Goal: Navigation & Orientation: Find specific page/section

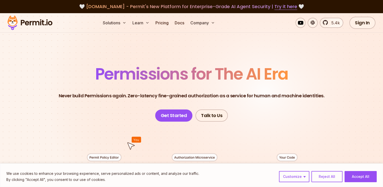
click at [33, 81] on header "Permissions for The AI Era Never build Permissions again. Zero-latency fine-gra…" at bounding box center [191, 94] width 354 height 56
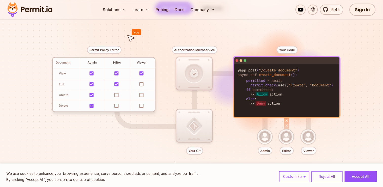
scroll to position [121, 0]
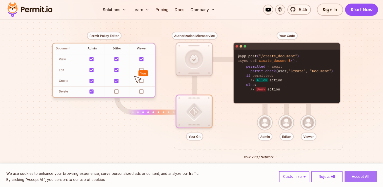
click at [362, 176] on button "Accept All" at bounding box center [360, 176] width 32 height 11
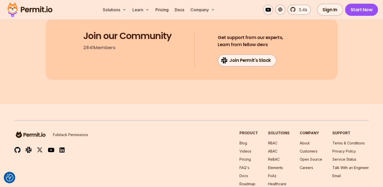
scroll to position [2699, 0]
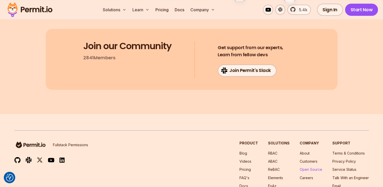
click at [313, 167] on link "Open Source" at bounding box center [311, 169] width 23 height 4
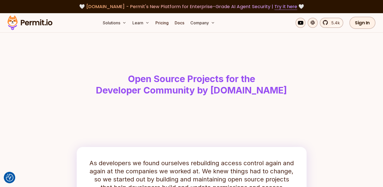
click at [68, 82] on h1 "Open Source Projects for the Developer Community by [DOMAIN_NAME]" at bounding box center [191, 84] width 259 height 23
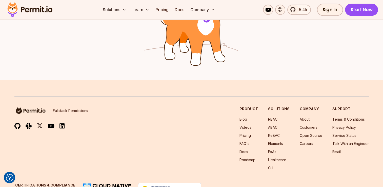
scroll to position [861, 0]
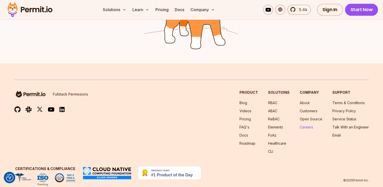
click at [308, 128] on link "Careers" at bounding box center [306, 127] width 13 height 4
